Goal: Task Accomplishment & Management: Use online tool/utility

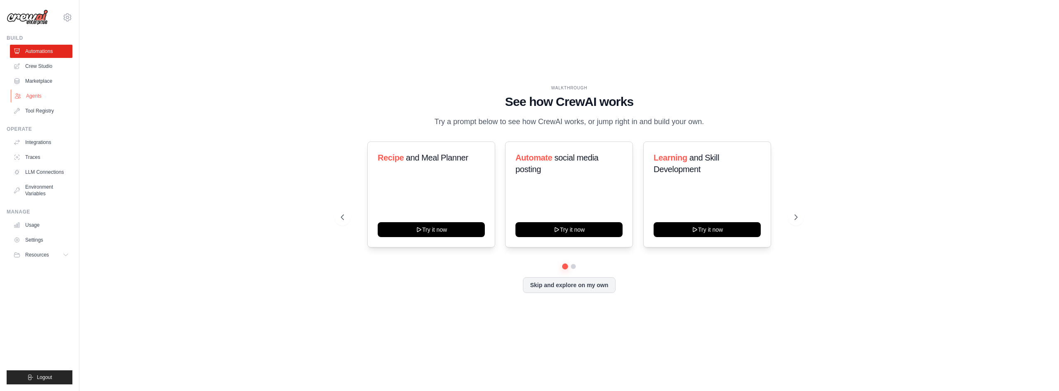
click at [39, 90] on link "Agents" at bounding box center [42, 95] width 62 height 13
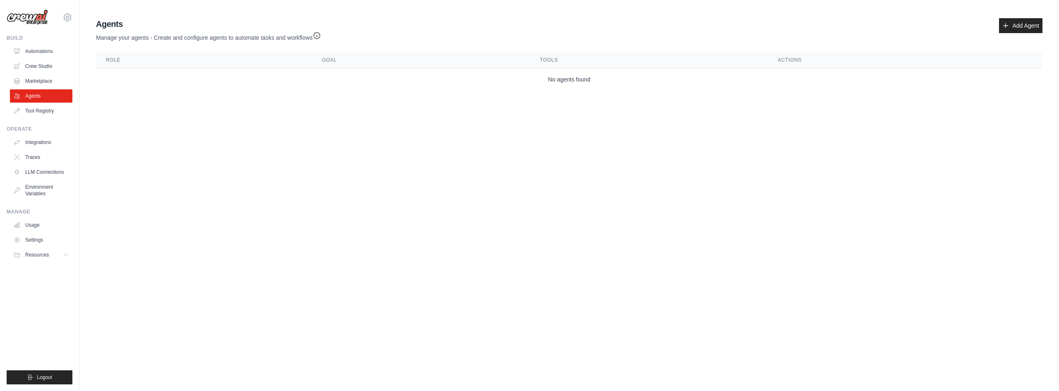
click at [42, 73] on ul "Automations Crew Studio Marketplace Agents Tool Registry" at bounding box center [41, 81] width 62 height 73
click at [39, 82] on link "Marketplace" at bounding box center [42, 80] width 62 height 13
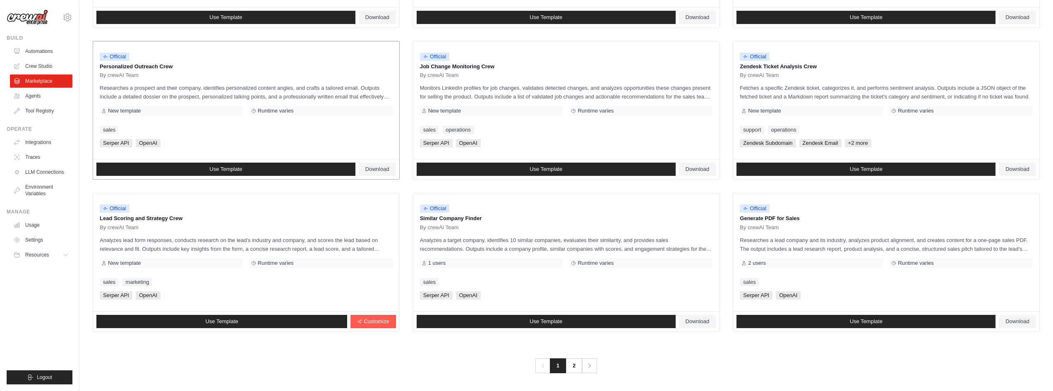
scroll to position [376, 0]
click at [46, 147] on link "Integrations" at bounding box center [42, 142] width 62 height 13
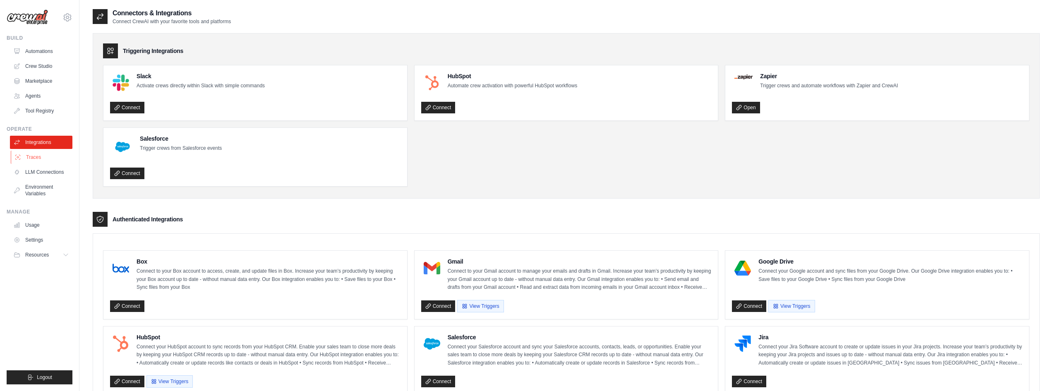
click at [41, 155] on link "Traces" at bounding box center [42, 157] width 62 height 13
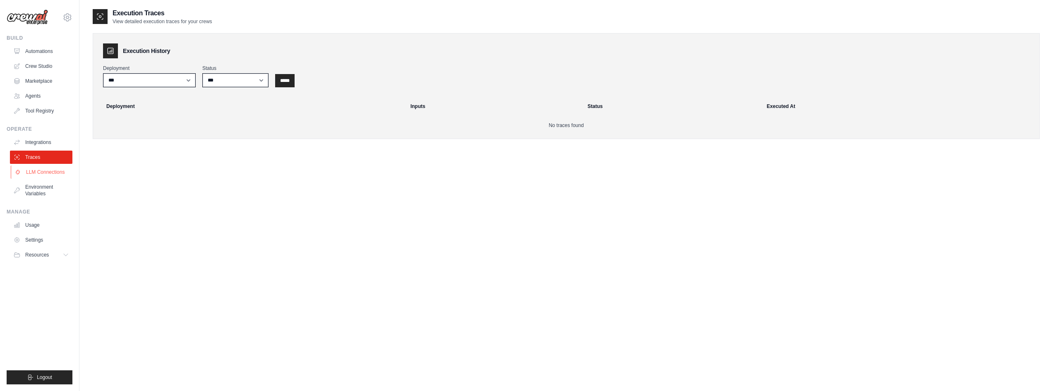
click at [43, 172] on link "LLM Connections" at bounding box center [42, 171] width 62 height 13
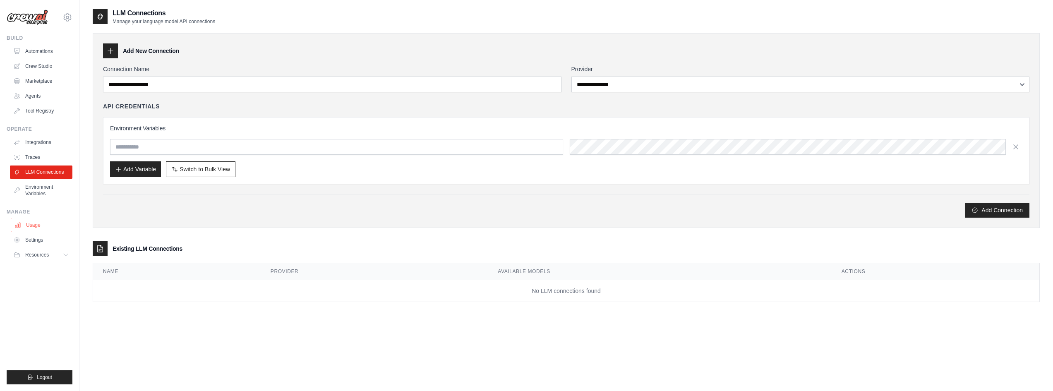
click at [46, 228] on link "Usage" at bounding box center [42, 224] width 62 height 13
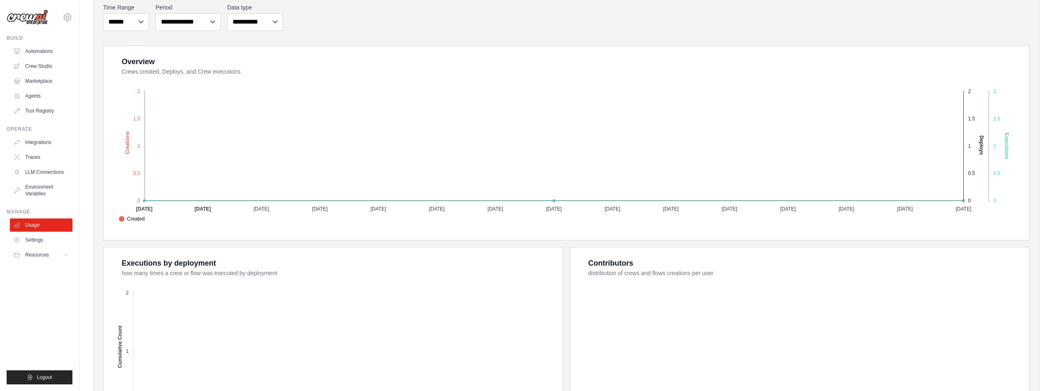
scroll to position [209, 0]
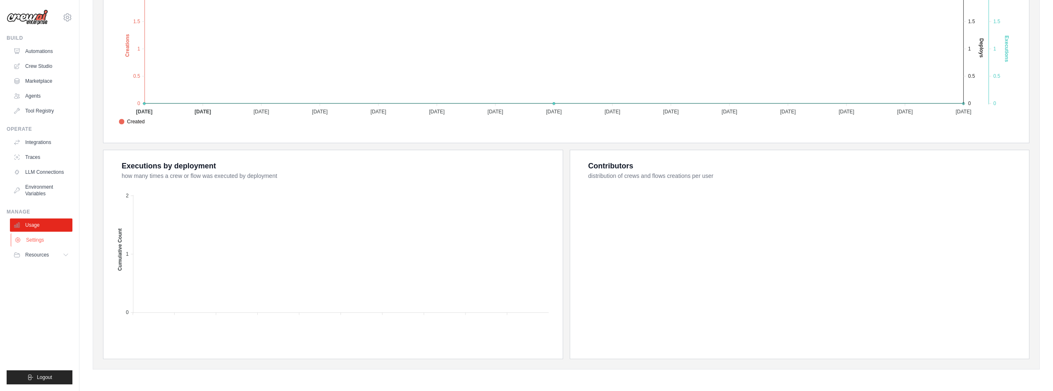
click at [24, 238] on link "Settings" at bounding box center [42, 239] width 62 height 13
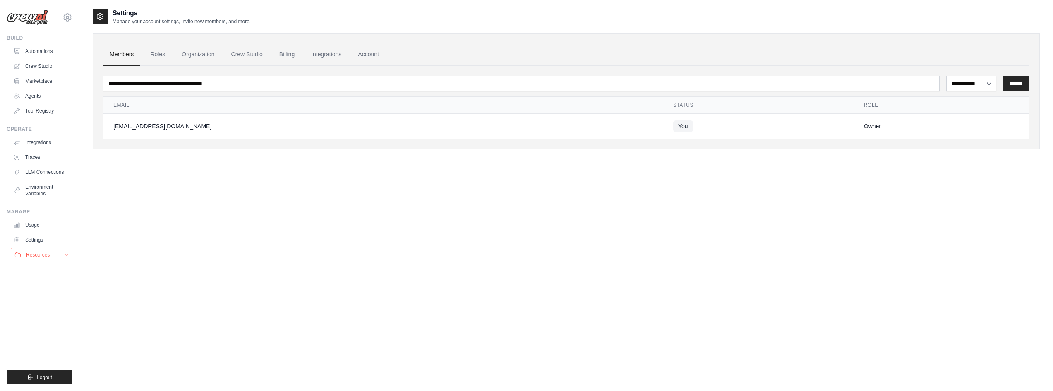
click at [41, 251] on button "Resources" at bounding box center [42, 254] width 62 height 13
click at [50, 51] on link "Automations" at bounding box center [42, 51] width 62 height 13
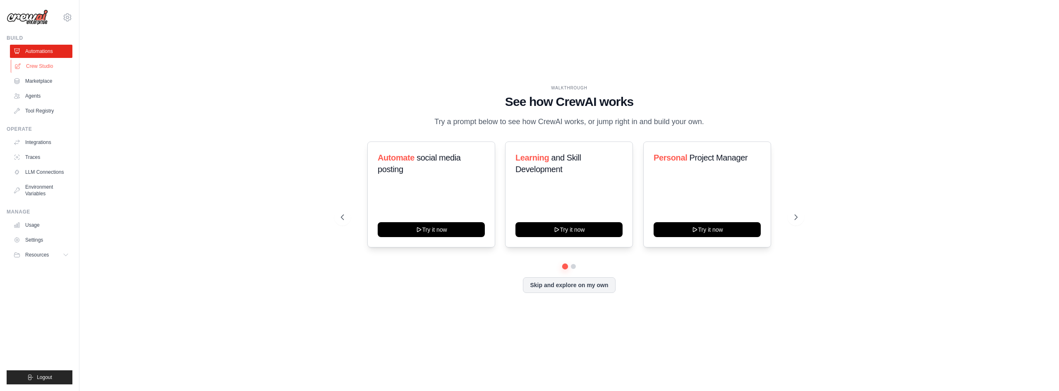
click at [44, 65] on link "Crew Studio" at bounding box center [42, 66] width 62 height 13
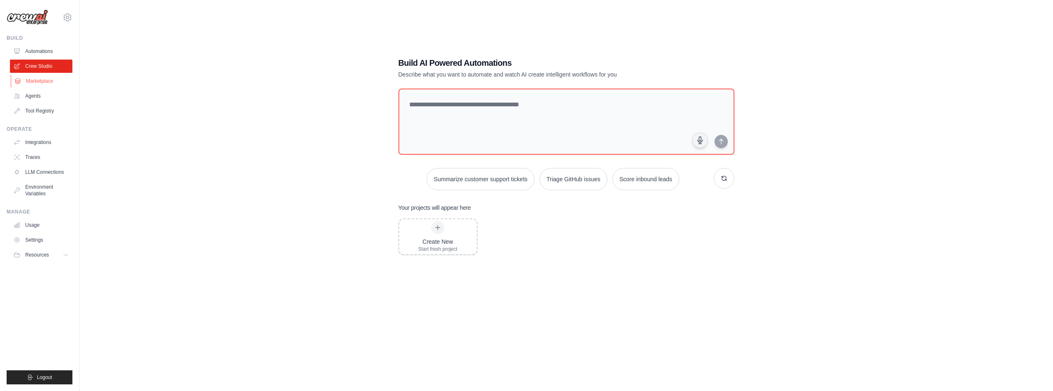
click at [42, 82] on link "Marketplace" at bounding box center [42, 80] width 62 height 13
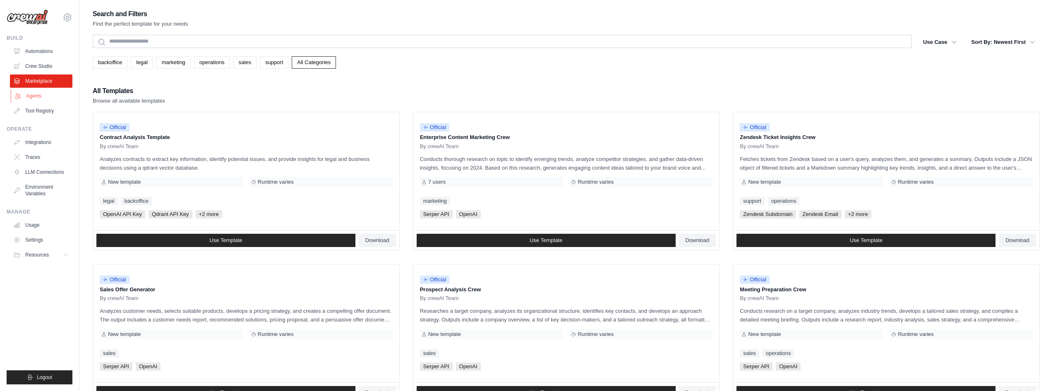
click at [27, 93] on link "Agents" at bounding box center [42, 95] width 62 height 13
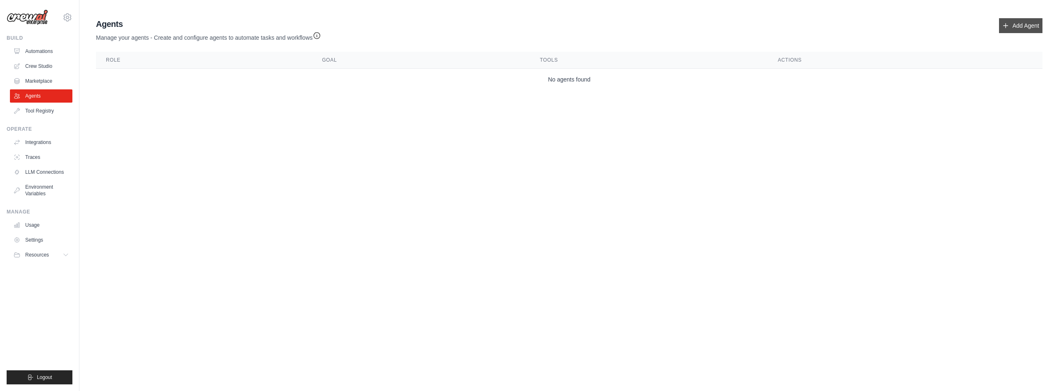
click at [1021, 20] on link "Add Agent" at bounding box center [1020, 25] width 43 height 15
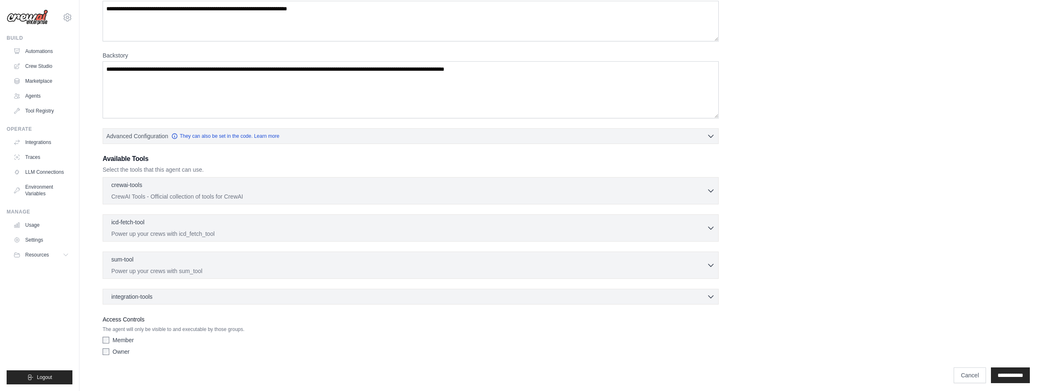
scroll to position [90, 0]
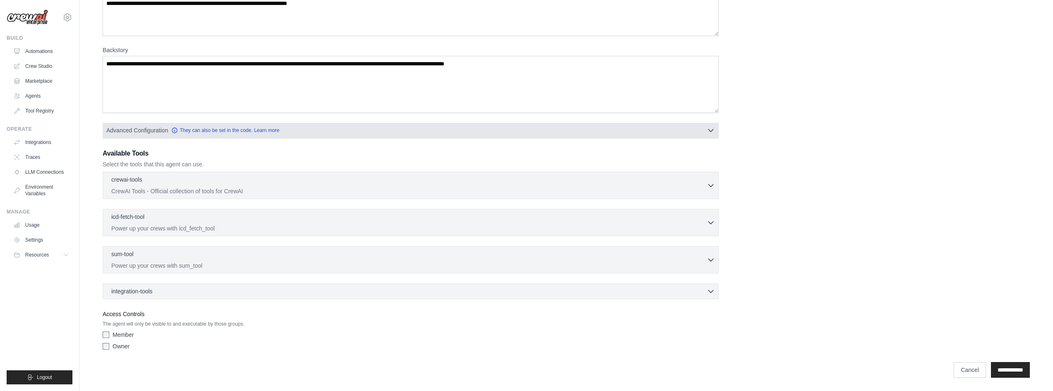
click at [646, 128] on button "Advanced Configuration They can also be set in the code. Learn more" at bounding box center [410, 130] width 615 height 15
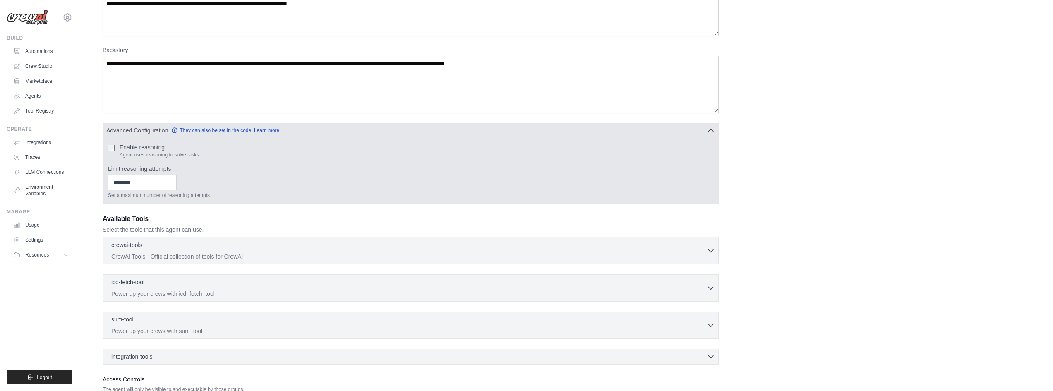
click at [646, 128] on button "Advanced Configuration They can also be set in the code. Learn more" at bounding box center [410, 130] width 615 height 15
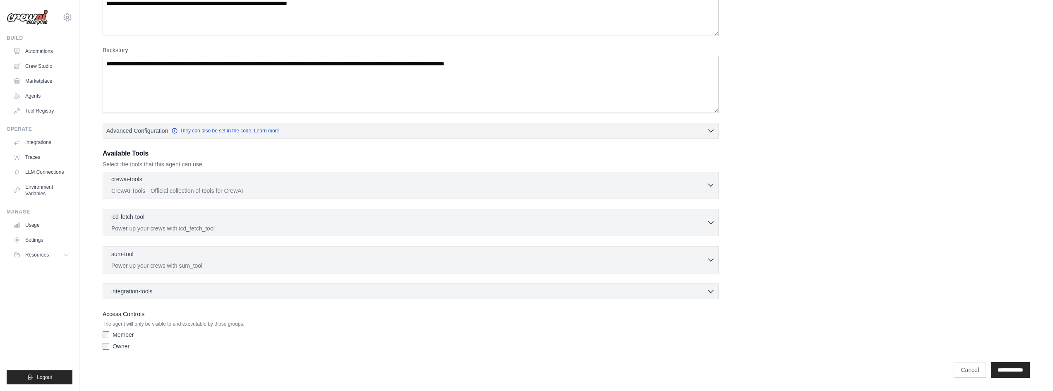
click at [623, 177] on div "crewai-tools 0 selected" at bounding box center [408, 180] width 595 height 10
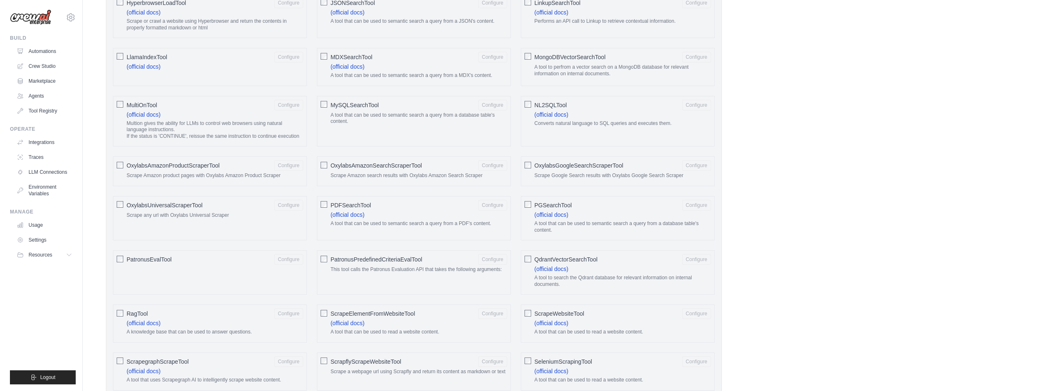
scroll to position [0, 0]
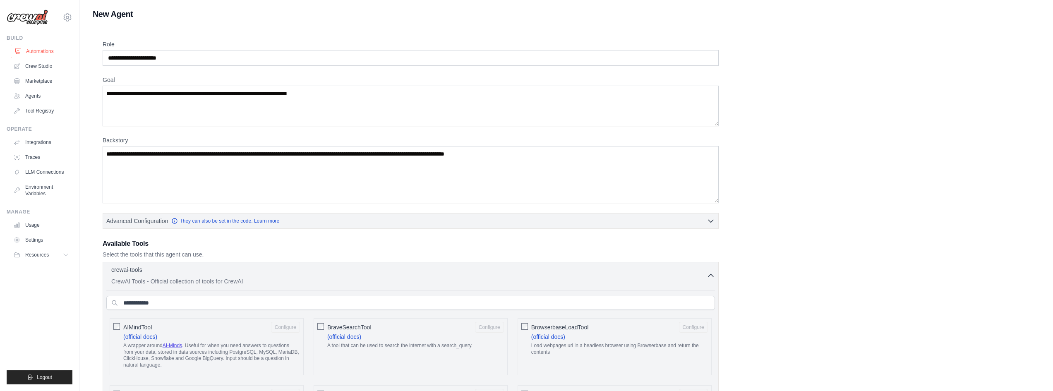
click at [34, 50] on link "Automations" at bounding box center [42, 51] width 62 height 13
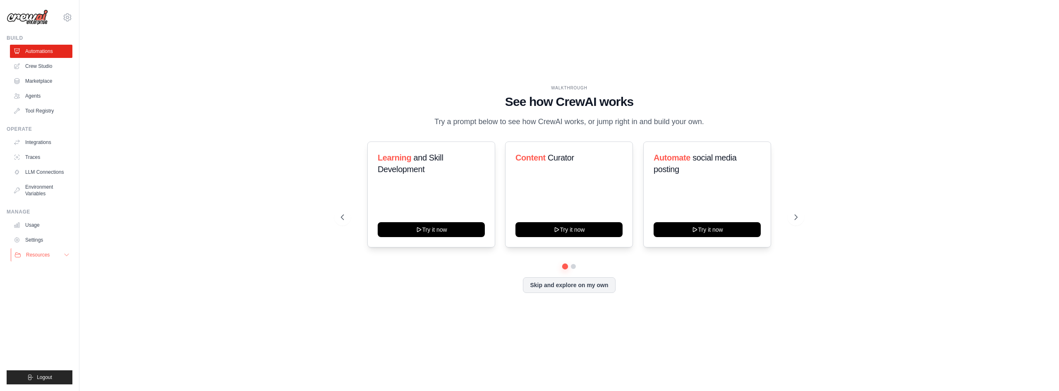
click at [44, 258] on button "Resources" at bounding box center [42, 254] width 62 height 13
click at [41, 312] on span "Video Tutorials" at bounding box center [45, 308] width 33 height 7
